Goal: Task Accomplishment & Management: Manage account settings

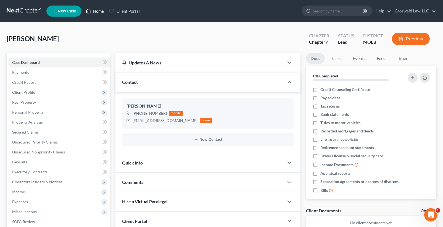
click at [96, 9] on link "Home" at bounding box center [94, 11] width 23 height 10
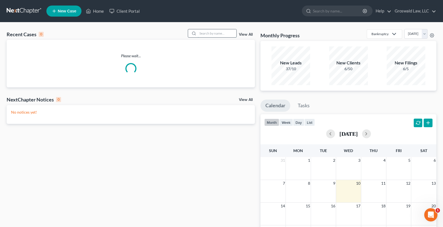
click at [224, 36] on input "search" at bounding box center [217, 33] width 39 height 8
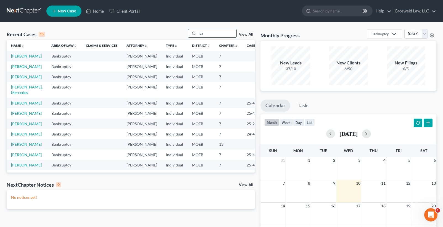
type input "p"
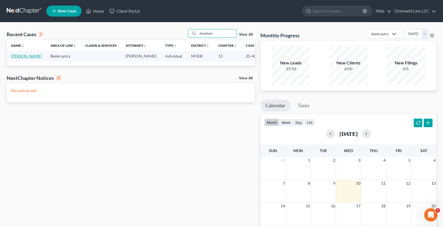
type input "davidson"
click at [14, 56] on link "[PERSON_NAME]" at bounding box center [26, 56] width 31 height 5
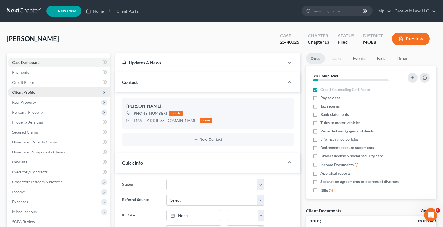
scroll to position [176, 0]
click at [27, 93] on span "Client Profile" at bounding box center [23, 92] width 23 height 5
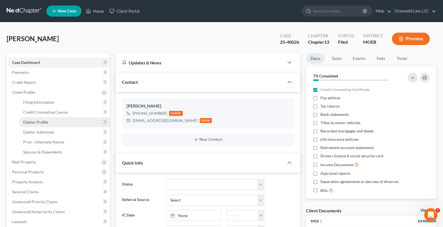
click at [50, 124] on link "Debtor Profile" at bounding box center [64, 122] width 91 height 10
select select "0"
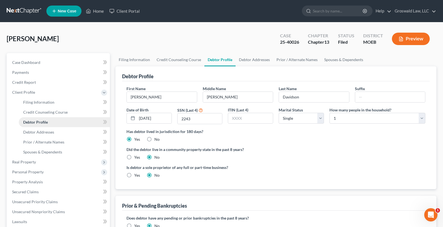
radio input "true"
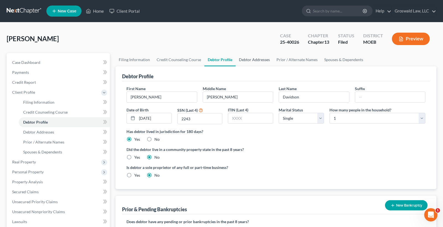
click at [253, 63] on link "Debtor Addresses" at bounding box center [255, 59] width 38 height 13
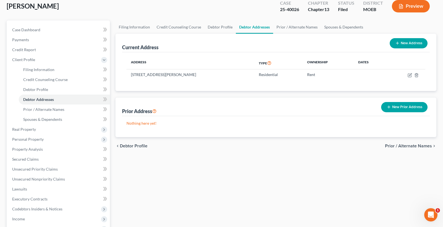
scroll to position [28, 0]
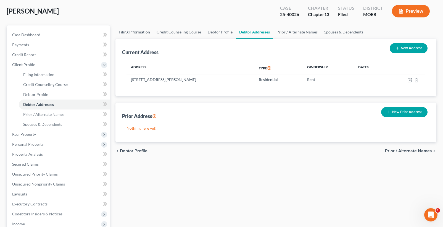
click at [138, 29] on link "Filing Information" at bounding box center [135, 31] width 38 height 13
select select "1"
select select "0"
select select "3"
select select "45"
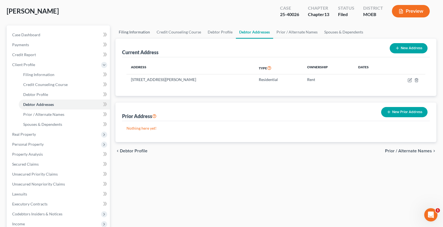
select select "26"
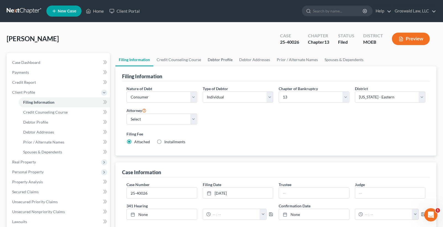
click at [213, 58] on link "Debtor Profile" at bounding box center [220, 59] width 32 height 13
select select "0"
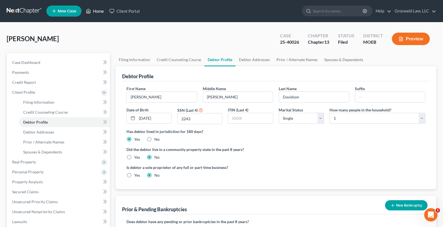
click at [102, 13] on link "Home" at bounding box center [94, 11] width 23 height 10
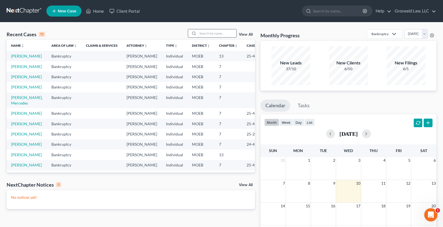
click at [216, 32] on input "search" at bounding box center [217, 33] width 39 height 8
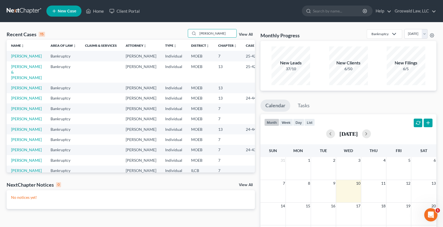
type input "[PERSON_NAME]"
click at [15, 58] on link "[PERSON_NAME]" at bounding box center [26, 56] width 31 height 5
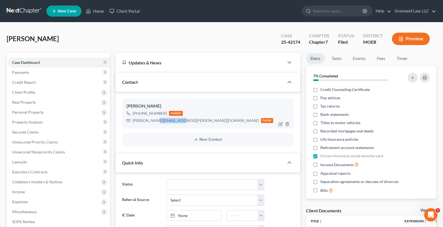
click at [152, 120] on div "[PERSON_NAME][EMAIL_ADDRESS][PERSON_NAME][DOMAIN_NAME]" at bounding box center [196, 121] width 126 height 6
drag, startPoint x: 176, startPoint y: 122, endPoint x: 132, endPoint y: 122, distance: 43.7
click at [132, 122] on div "[PERSON_NAME][EMAIL_ADDRESS][PERSON_NAME][DOMAIN_NAME] home" at bounding box center [200, 120] width 147 height 7
copy div "[PERSON_NAME][EMAIL_ADDRESS][PERSON_NAME][DOMAIN_NAME]"
click at [94, 9] on link "Home" at bounding box center [94, 11] width 23 height 10
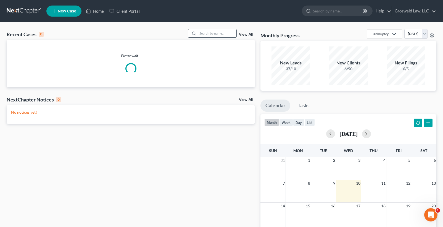
click at [214, 33] on input "search" at bounding box center [217, 33] width 39 height 8
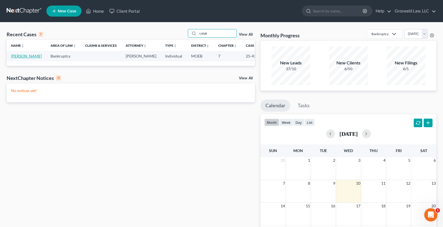
type input "catak"
click at [18, 58] on link "[PERSON_NAME]" at bounding box center [26, 56] width 31 height 5
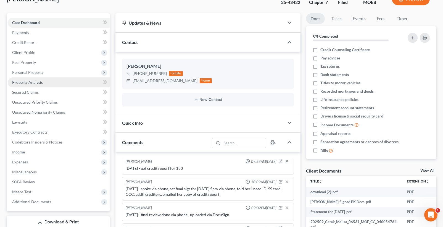
scroll to position [28, 0]
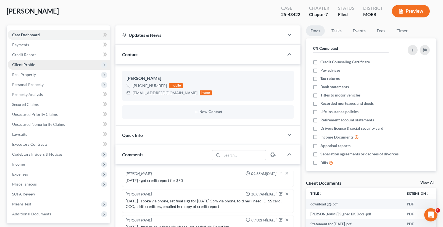
click at [26, 62] on span "Client Profile" at bounding box center [23, 64] width 23 height 5
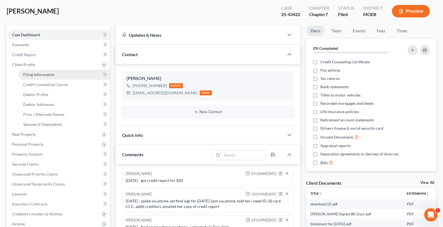
click at [43, 74] on span "Filing Information" at bounding box center [38, 74] width 31 height 5
select select "1"
select select "0"
select select "45"
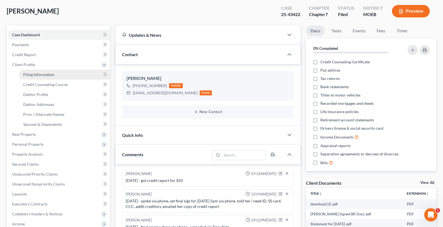
select select "0"
select select "26"
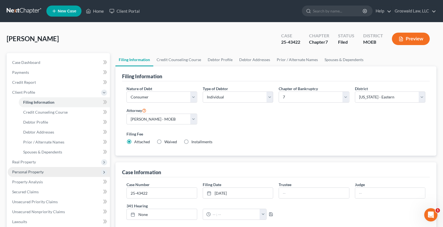
click at [34, 172] on span "Personal Property" at bounding box center [28, 171] width 32 height 5
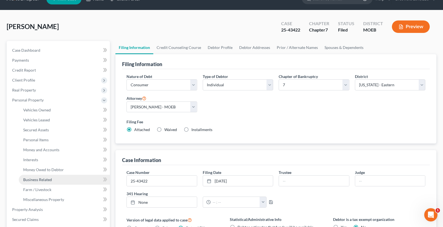
scroll to position [28, 0]
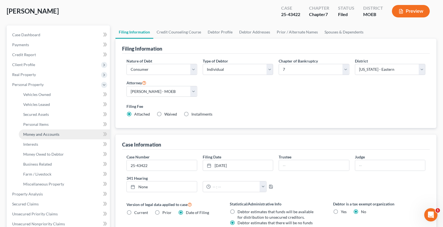
click at [46, 134] on span "Money and Accounts" at bounding box center [41, 134] width 36 height 5
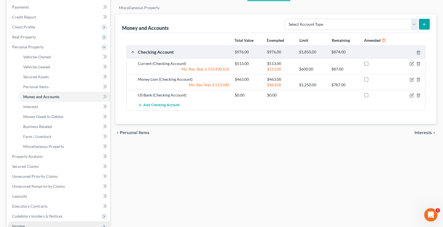
scroll to position [166, 0]
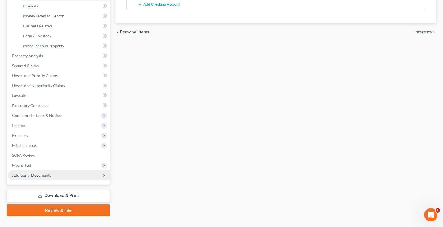
click at [24, 172] on span "Additional Documents" at bounding box center [59, 175] width 102 height 10
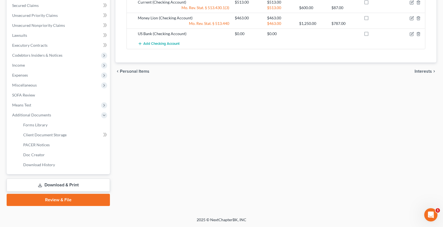
scroll to position [127, 0]
click at [69, 131] on link "Client Document Storage" at bounding box center [64, 135] width 91 height 10
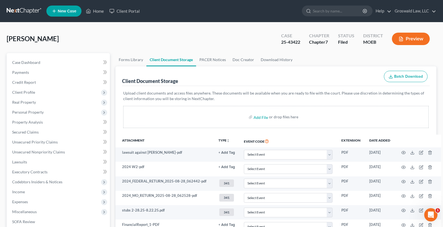
scroll to position [152, 0]
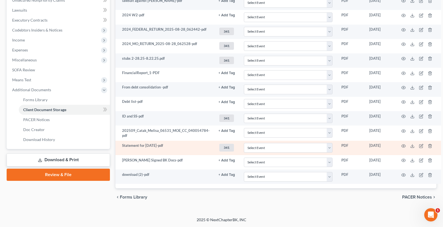
click at [399, 143] on td at bounding box center [418, 148] width 46 height 14
click at [402, 144] on icon "button" at bounding box center [404, 146] width 4 height 4
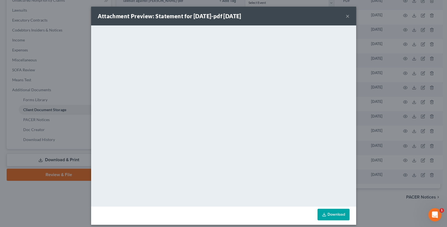
click at [346, 16] on button "×" at bounding box center [348, 16] width 4 height 7
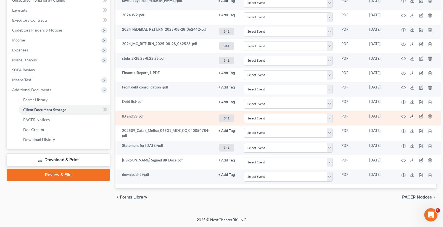
click at [412, 117] on icon at bounding box center [412, 116] width 4 height 4
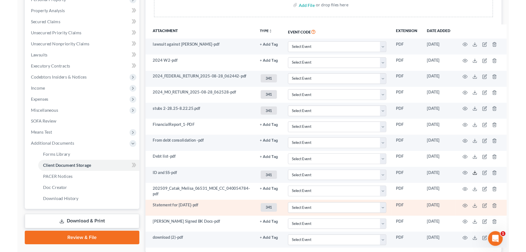
scroll to position [96, 0]
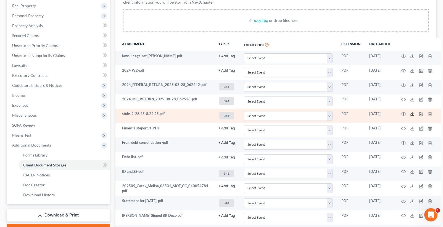
click at [410, 114] on icon at bounding box center [412, 114] width 4 height 4
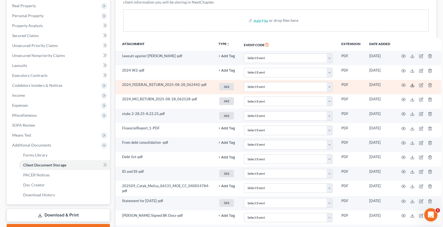
click at [410, 85] on icon at bounding box center [412, 85] width 4 height 4
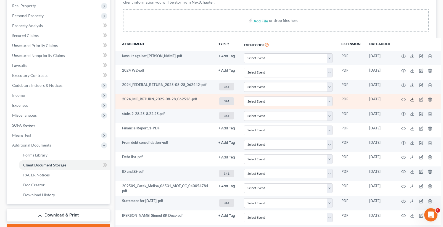
click at [412, 101] on icon at bounding box center [412, 99] width 4 height 4
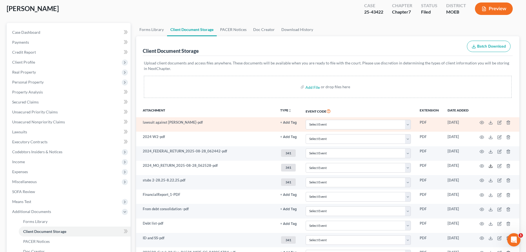
scroll to position [0, 0]
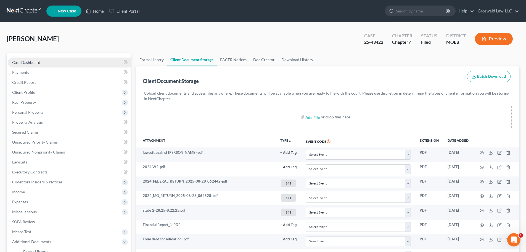
click at [62, 61] on link "Case Dashboard" at bounding box center [69, 62] width 123 height 10
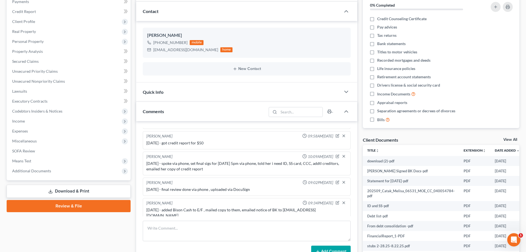
scroll to position [162, 0]
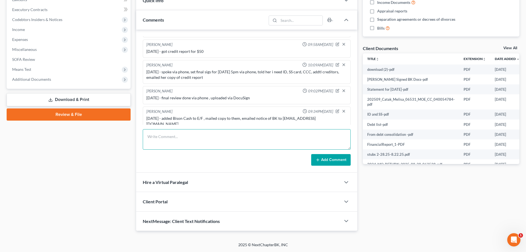
click at [211, 142] on textarea at bounding box center [247, 139] width 208 height 20
type textarea "[DATE] - emailed 341 info , sent all docs to [PERSON_NAME] except bank statmeen…"
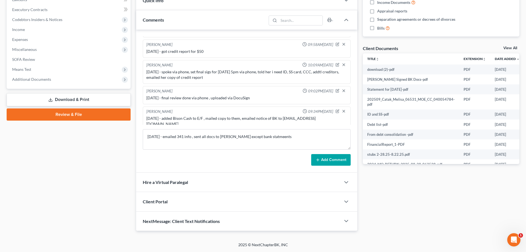
click at [337, 161] on button "Add Comment" at bounding box center [331, 160] width 40 height 12
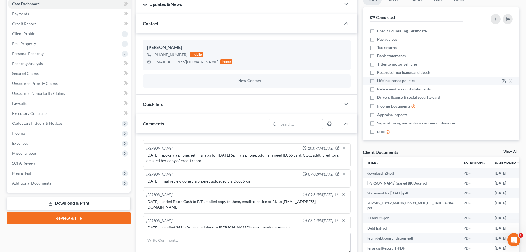
scroll to position [0, 0]
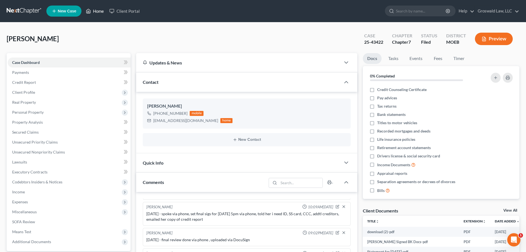
click at [92, 13] on link "Home" at bounding box center [94, 11] width 23 height 10
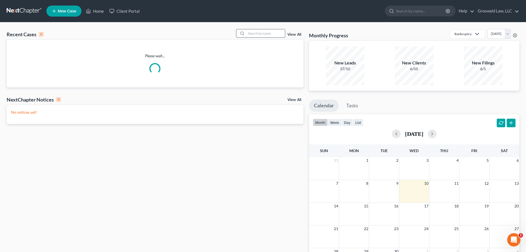
click at [262, 34] on input "search" at bounding box center [265, 33] width 39 height 8
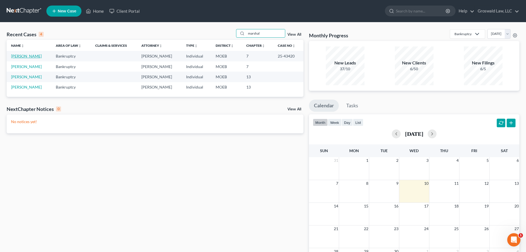
type input "marshal"
click at [26, 57] on link "[PERSON_NAME]" at bounding box center [26, 56] width 31 height 5
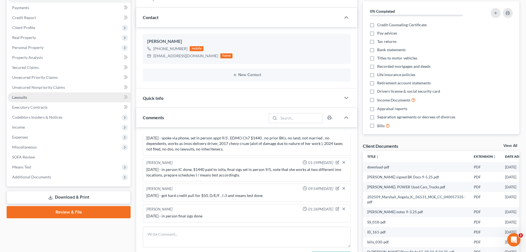
scroll to position [55, 0]
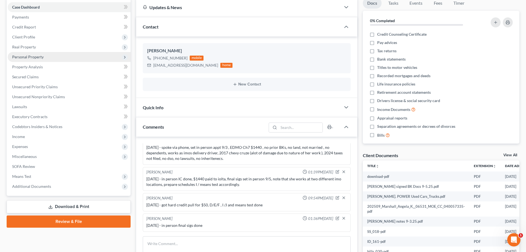
click at [36, 56] on span "Personal Property" at bounding box center [28, 56] width 32 height 5
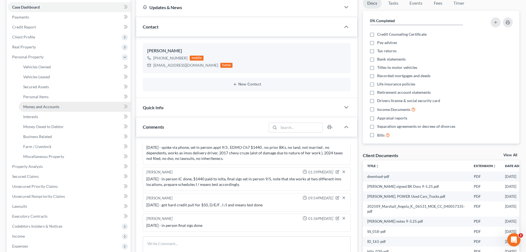
click at [45, 108] on span "Money and Accounts" at bounding box center [41, 106] width 36 height 5
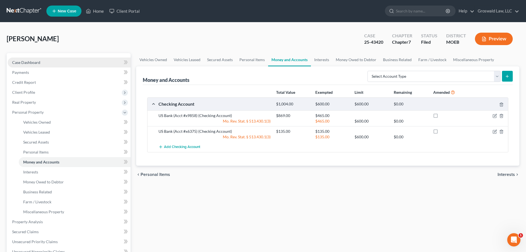
drag, startPoint x: 50, startPoint y: 63, endPoint x: 55, endPoint y: 63, distance: 4.7
click at [50, 63] on link "Case Dashboard" at bounding box center [69, 62] width 123 height 10
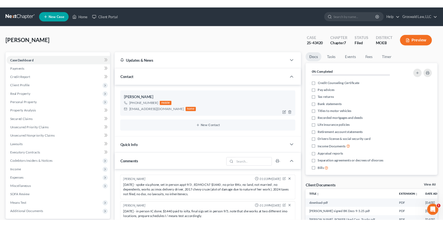
scroll to position [8, 0]
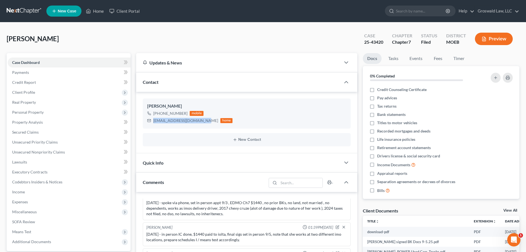
drag, startPoint x: 204, startPoint y: 122, endPoint x: 136, endPoint y: 121, distance: 68.3
click at [136, 121] on div "Updates & News × [US_STATE] [GEOGRAPHIC_DATA] Notes: Take a look at NextChapter…" at bounding box center [246, 223] width 227 height 340
copy div "[EMAIL_ADDRESS][DOMAIN_NAME]"
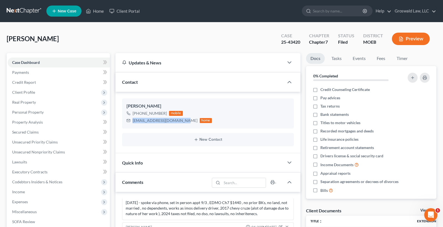
scroll to position [187, 0]
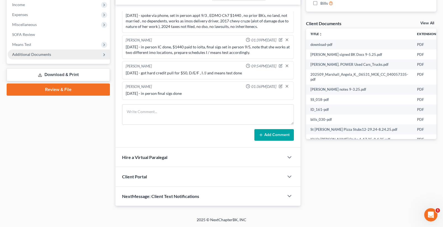
click at [41, 51] on span "Additional Documents" at bounding box center [59, 54] width 102 height 10
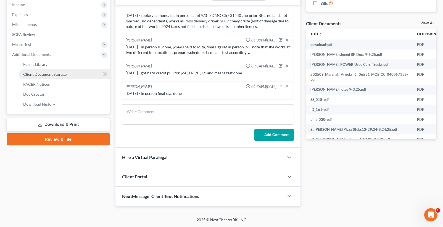
click at [54, 78] on link "Client Document Storage" at bounding box center [64, 74] width 91 height 10
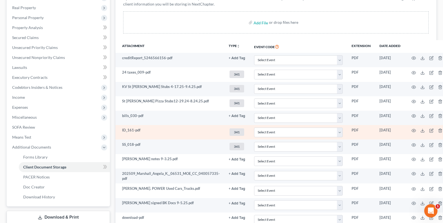
scroll to position [31, 0]
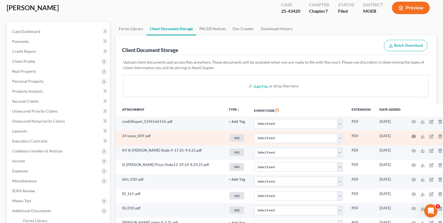
click at [412, 137] on icon "button" at bounding box center [414, 136] width 4 height 4
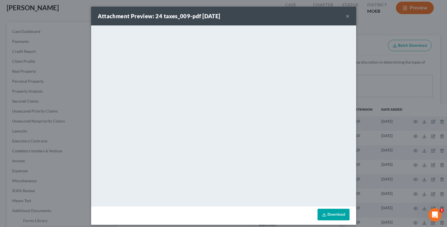
click at [346, 15] on button "×" at bounding box center [348, 16] width 4 height 7
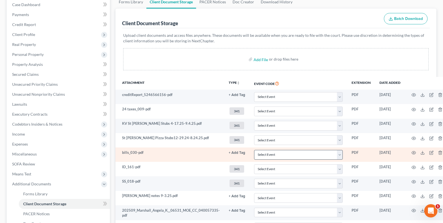
scroll to position [59, 0]
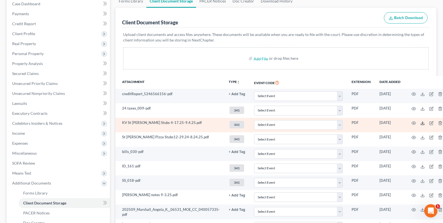
click at [422, 123] on polyline at bounding box center [423, 123] width 2 height 1
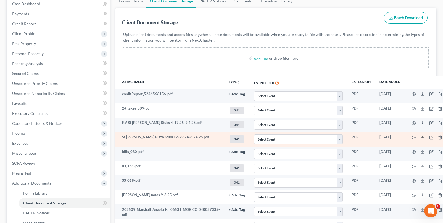
click at [422, 137] on polyline at bounding box center [423, 137] width 2 height 1
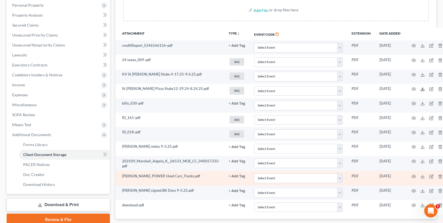
scroll to position [114, 0]
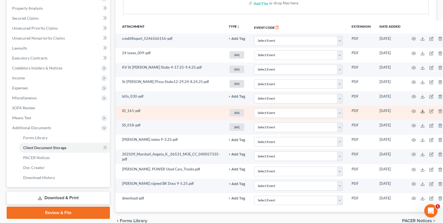
click at [421, 111] on icon at bounding box center [423, 111] width 4 height 4
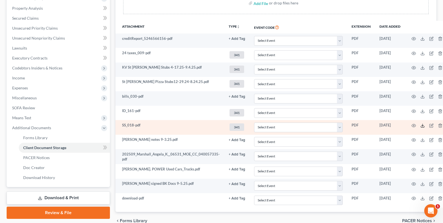
click at [422, 126] on icon at bounding box center [423, 125] width 4 height 4
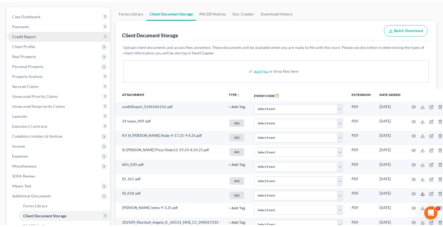
scroll to position [0, 0]
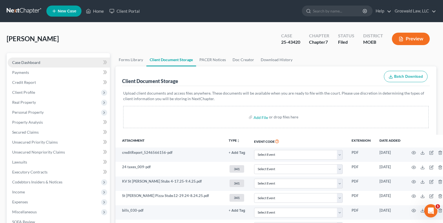
click at [42, 63] on link "Case Dashboard" at bounding box center [59, 62] width 102 height 10
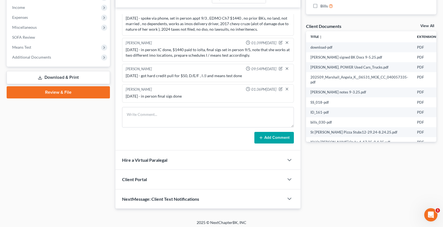
scroll to position [187, 0]
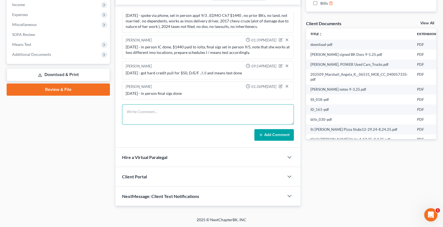
click at [156, 114] on textarea at bounding box center [208, 114] width 172 height 20
type textarea "[DATE] - emailed 341 info , sent all docs to [PERSON_NAME] except bank statments"
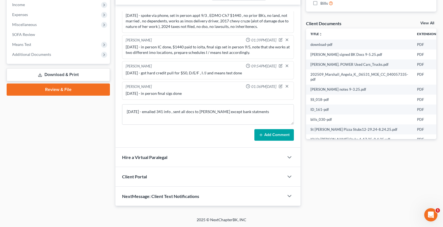
drag, startPoint x: 268, startPoint y: 131, endPoint x: 19, endPoint y: 83, distance: 253.4
click at [268, 131] on button "Add Comment" at bounding box center [275, 135] width 40 height 12
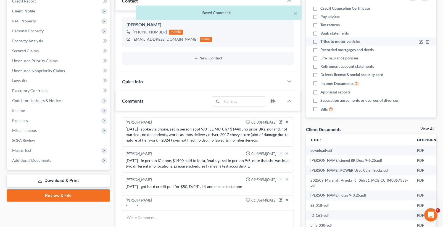
scroll to position [0, 0]
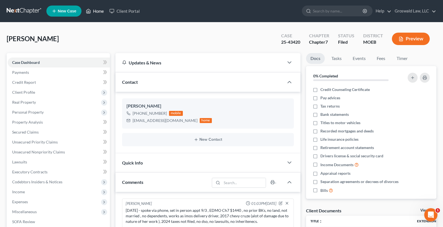
click at [94, 12] on link "Home" at bounding box center [94, 11] width 23 height 10
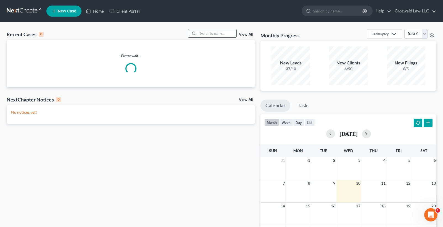
click at [213, 31] on input "search" at bounding box center [217, 33] width 39 height 8
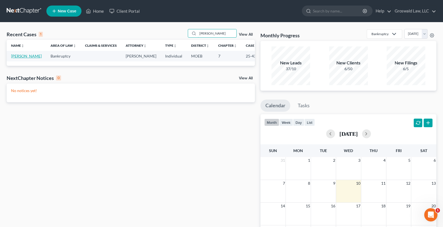
type input "[PERSON_NAME]"
click at [19, 58] on link "[PERSON_NAME]" at bounding box center [26, 56] width 31 height 5
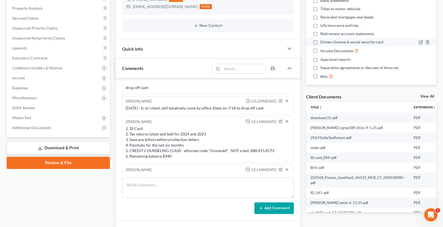
scroll to position [28, 0]
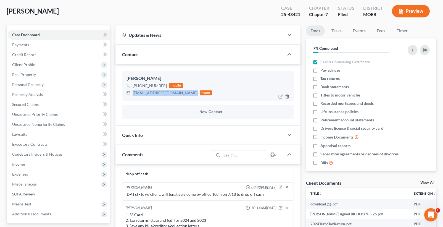
drag, startPoint x: 171, startPoint y: 93, endPoint x: 192, endPoint y: 1, distance: 94.3
click at [133, 93] on div "[EMAIL_ADDRESS][DOMAIN_NAME] home" at bounding box center [169, 92] width 85 height 7
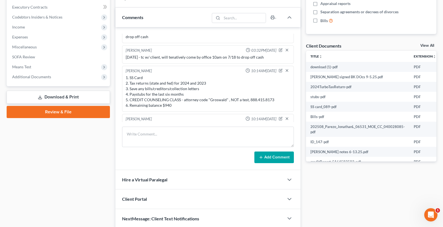
scroll to position [166, 0]
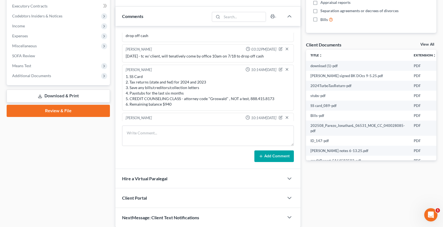
drag, startPoint x: 41, startPoint y: 77, endPoint x: 43, endPoint y: 87, distance: 10.5
click at [41, 77] on span "Additional Documents" at bounding box center [31, 75] width 39 height 5
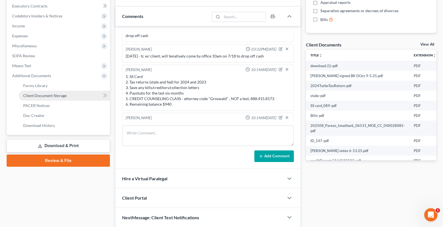
click at [54, 97] on span "Client Document Storage" at bounding box center [44, 95] width 43 height 5
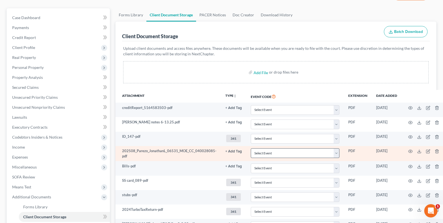
scroll to position [131, 0]
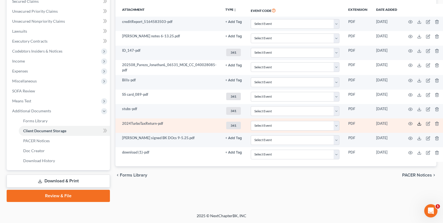
click at [418, 125] on icon at bounding box center [419, 124] width 3 height 1
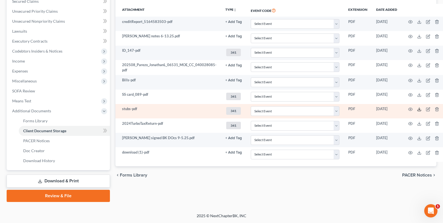
click at [417, 109] on icon at bounding box center [419, 109] width 4 height 4
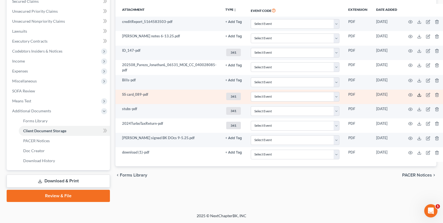
click at [417, 95] on icon at bounding box center [419, 95] width 4 height 4
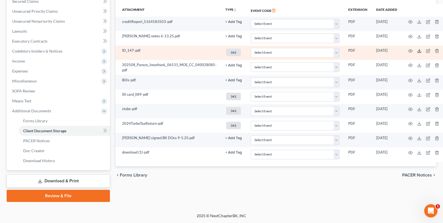
click at [418, 50] on icon at bounding box center [419, 51] width 4 height 4
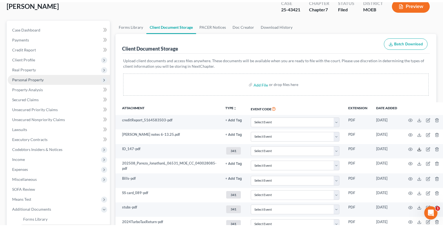
scroll to position [20, 0]
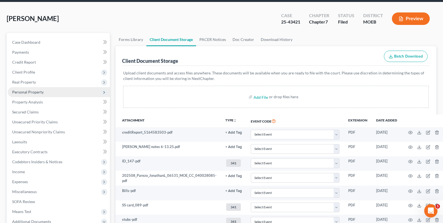
click at [38, 95] on span "Personal Property" at bounding box center [59, 92] width 102 height 10
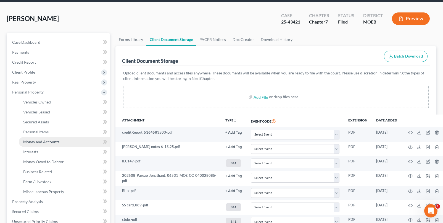
click at [50, 141] on span "Money and Accounts" at bounding box center [41, 141] width 36 height 5
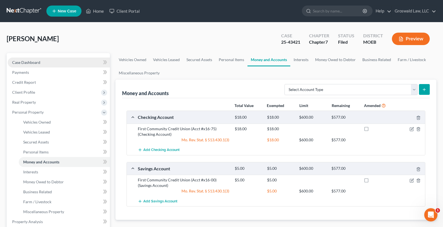
click at [50, 62] on link "Case Dashboard" at bounding box center [59, 62] width 102 height 10
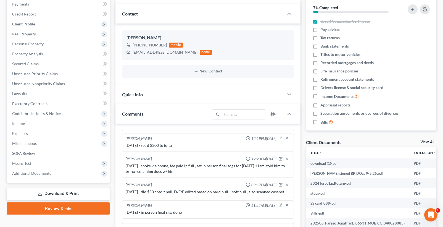
scroll to position [187, 0]
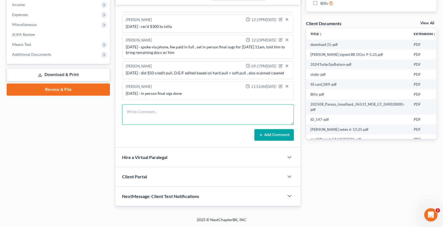
click at [179, 116] on textarea at bounding box center [208, 114] width 172 height 20
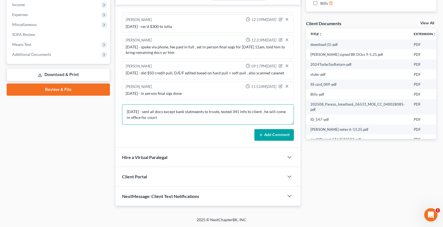
type textarea "[DATE] - sent all docs except bank statmeents to truste, texted 341 info to cli…"
click at [274, 136] on button "Add Comment" at bounding box center [275, 135] width 40 height 12
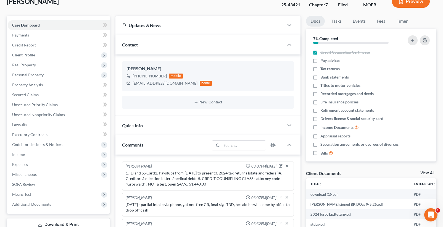
scroll to position [0, 0]
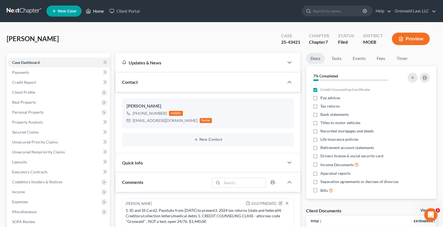
drag, startPoint x: 101, startPoint y: 14, endPoint x: 246, endPoint y: 1, distance: 146.0
click at [101, 14] on link "Home" at bounding box center [94, 11] width 23 height 10
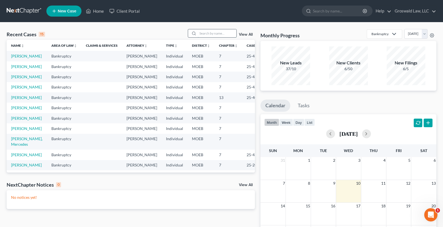
click at [224, 34] on input "search" at bounding box center [217, 33] width 39 height 8
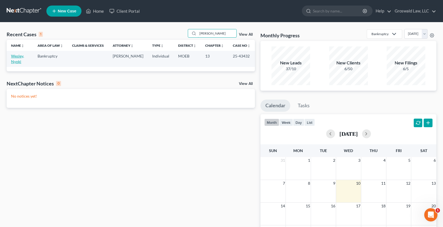
type input "[PERSON_NAME]"
click at [18, 61] on link "Wesley, Nyoki" at bounding box center [17, 59] width 13 height 10
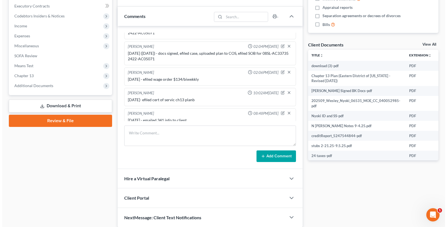
scroll to position [0, 46]
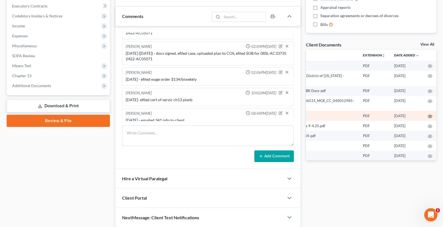
click at [428, 116] on icon "button" at bounding box center [430, 116] width 4 height 4
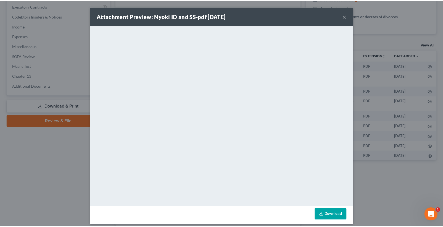
scroll to position [0, 45]
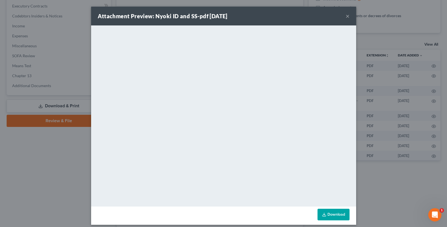
click at [346, 16] on button "×" at bounding box center [348, 16] width 4 height 7
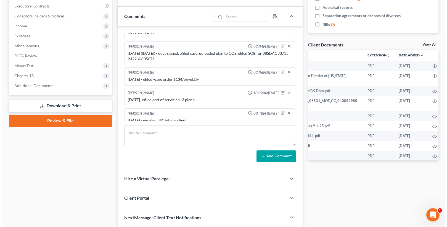
scroll to position [0, 46]
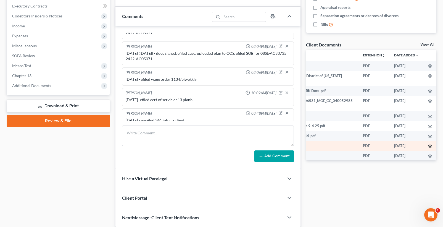
click at [428, 146] on icon "button" at bounding box center [430, 146] width 4 height 4
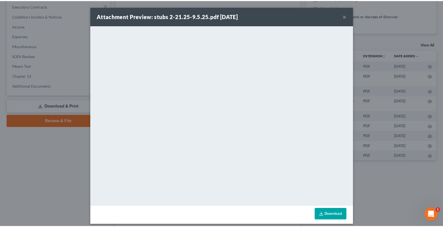
scroll to position [0, 45]
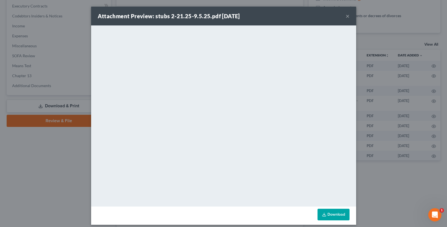
click at [346, 16] on button "×" at bounding box center [348, 16] width 4 height 7
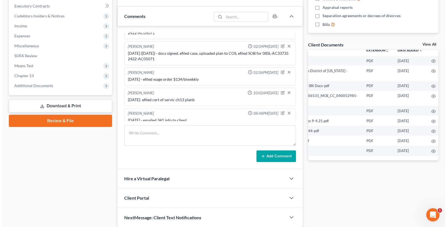
scroll to position [9, 46]
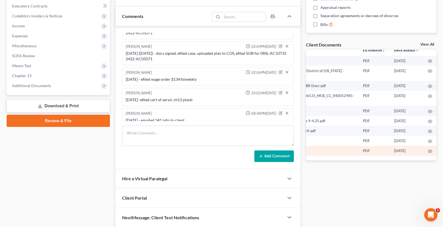
click at [429, 147] on td at bounding box center [430, 151] width 13 height 10
click at [428, 149] on icon "button" at bounding box center [430, 151] width 4 height 4
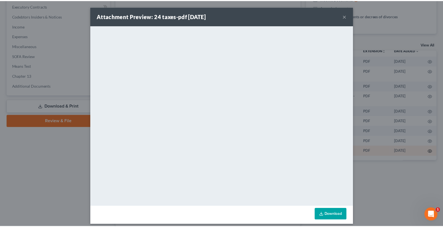
scroll to position [9, 45]
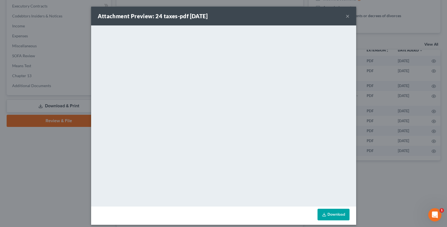
click at [346, 16] on button "×" at bounding box center [348, 16] width 4 height 7
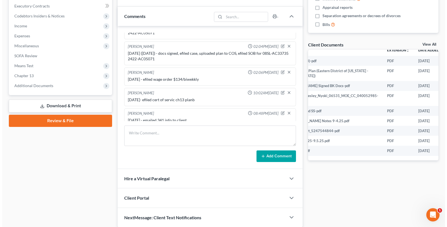
scroll to position [9, 46]
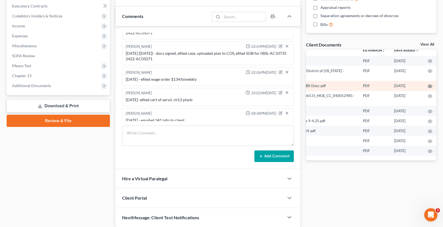
click at [428, 84] on icon "button" at bounding box center [430, 86] width 4 height 4
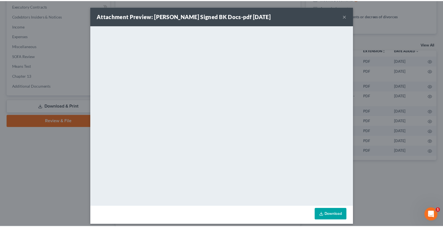
scroll to position [9, 45]
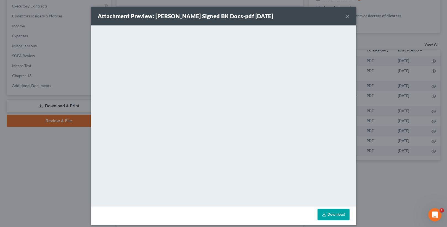
click at [346, 15] on button "×" at bounding box center [348, 16] width 4 height 7
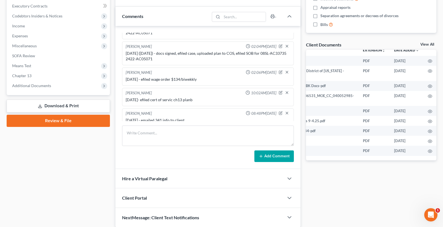
scroll to position [187, 0]
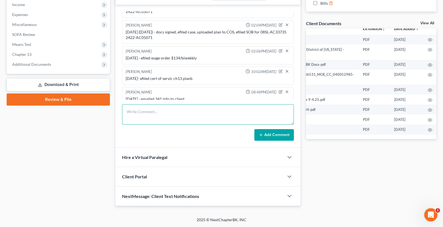
click at [149, 111] on textarea at bounding box center [208, 114] width 172 height 20
type textarea "[DATE] sent all docs to trustee"
click at [283, 133] on button "Add Comment" at bounding box center [275, 135] width 40 height 12
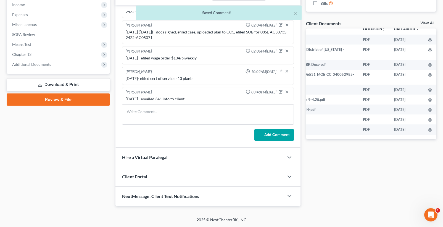
scroll to position [180, 0]
